Goal: Check status: Check status

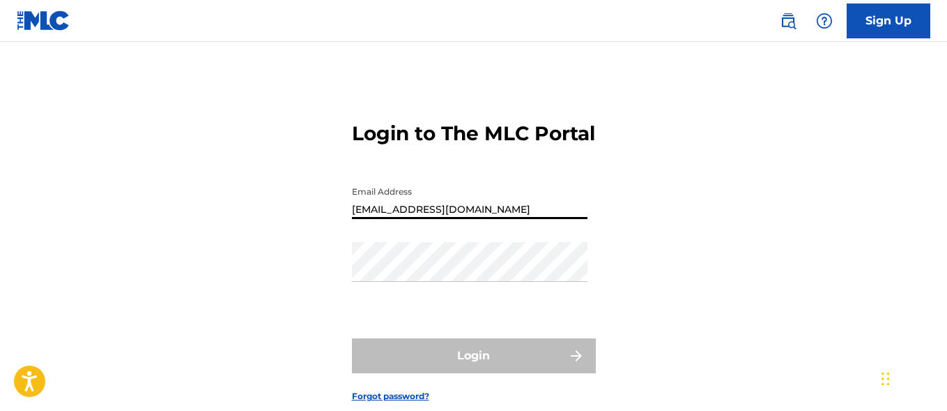
type input "[EMAIL_ADDRESS][DOMAIN_NAME]"
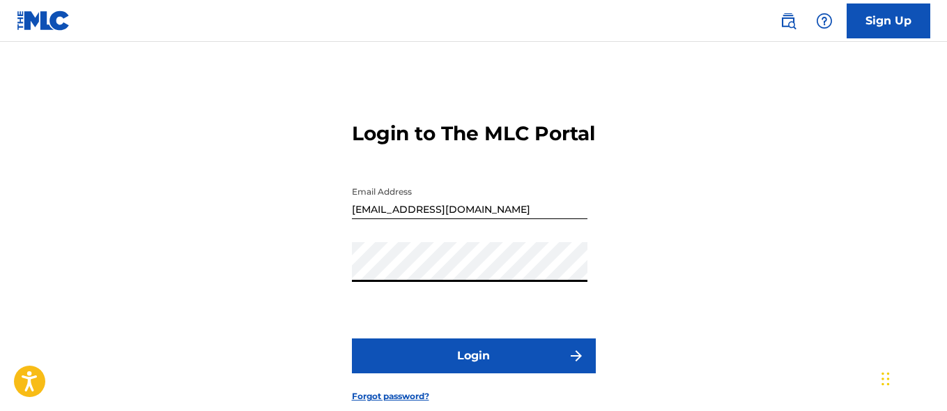
click at [473, 373] on button "Login" at bounding box center [474, 355] width 244 height 35
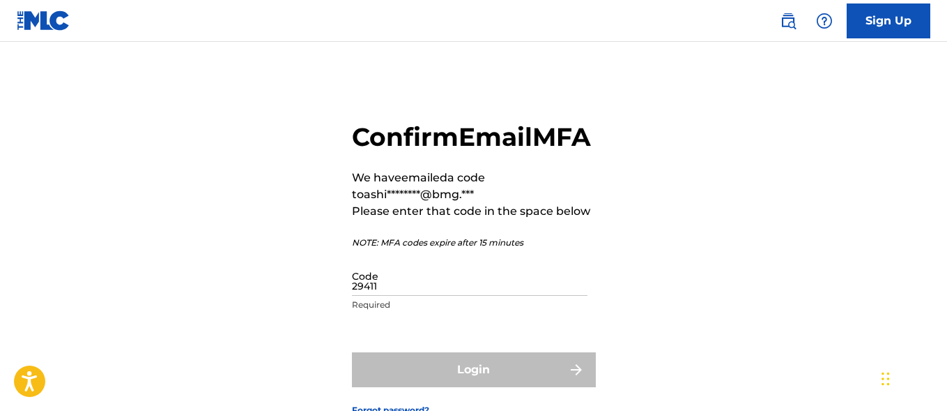
type input "294110"
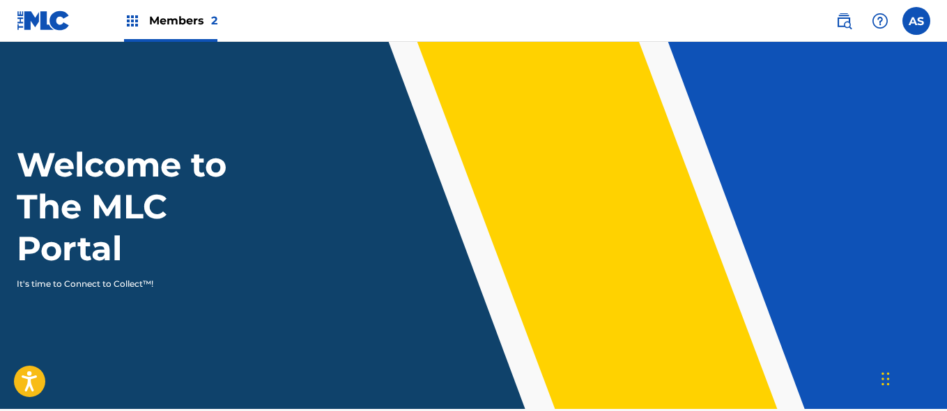
click at [132, 21] on img at bounding box center [132, 21] width 17 height 17
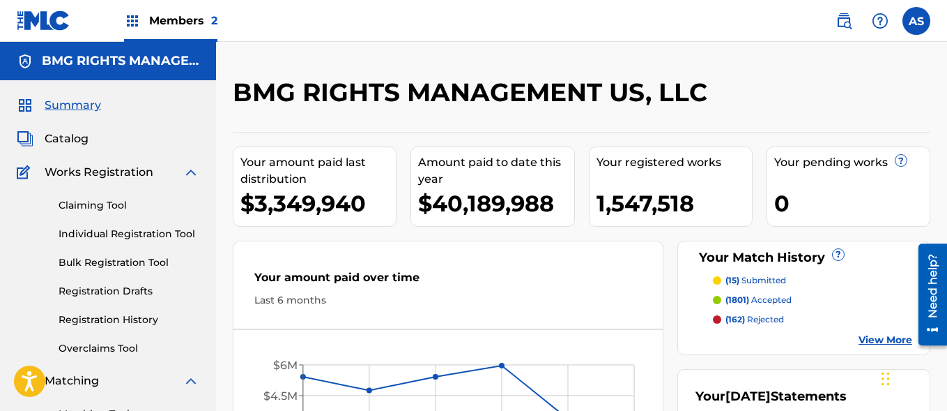
scroll to position [303, 0]
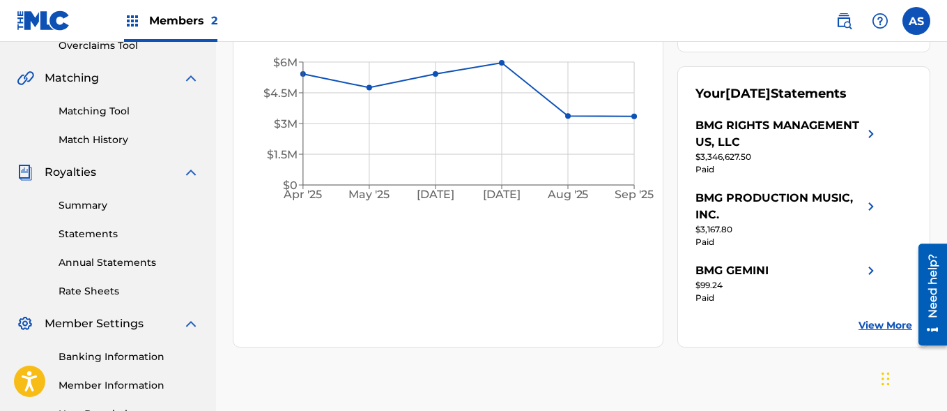
click at [129, 205] on link "Summary" at bounding box center [129, 205] width 141 height 15
